Goal: Information Seeking & Learning: Learn about a topic

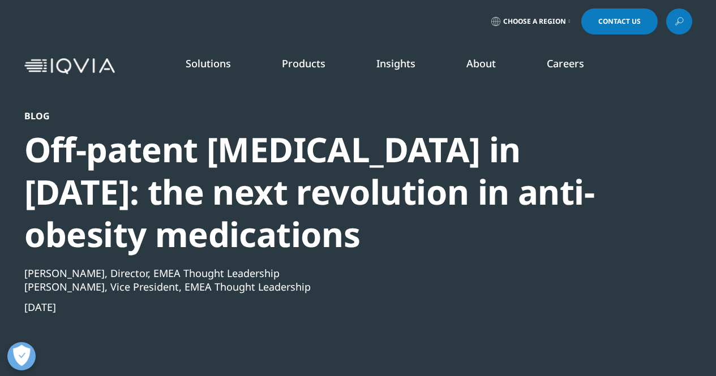
click at [616, 257] on link "LEARN MORE" at bounding box center [631, 260] width 101 height 10
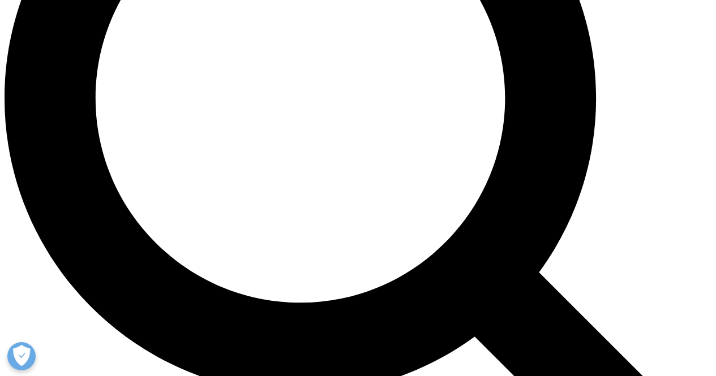
scroll to position [681, 0]
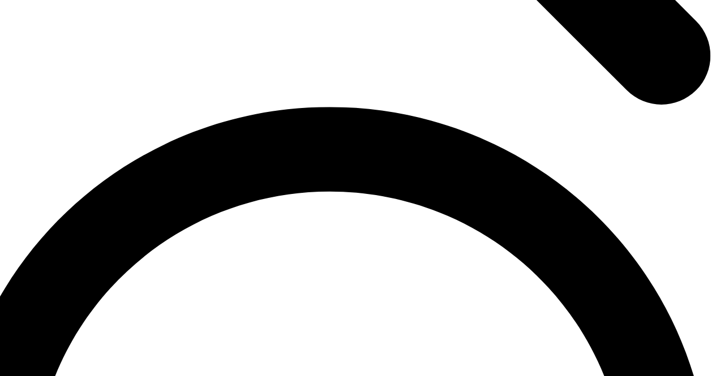
scroll to position [1614, 0]
